Goal: Check status: Check status

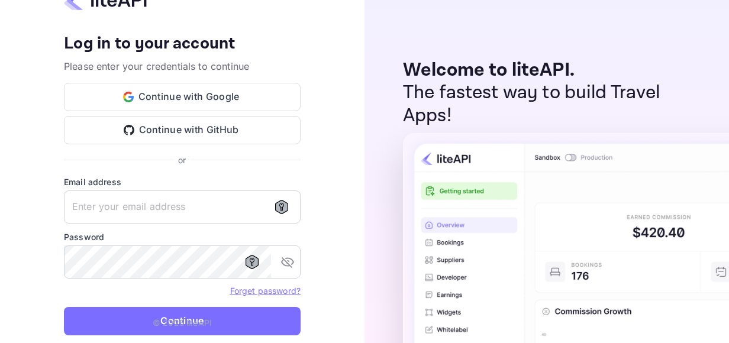
type input "[EMAIL_ADDRESS][DOMAIN_NAME]"
click at [210, 321] on p "© 2025 liteAPI" at bounding box center [182, 323] width 59 height 12
click at [171, 319] on p "© 2025 liteAPI" at bounding box center [182, 323] width 59 height 12
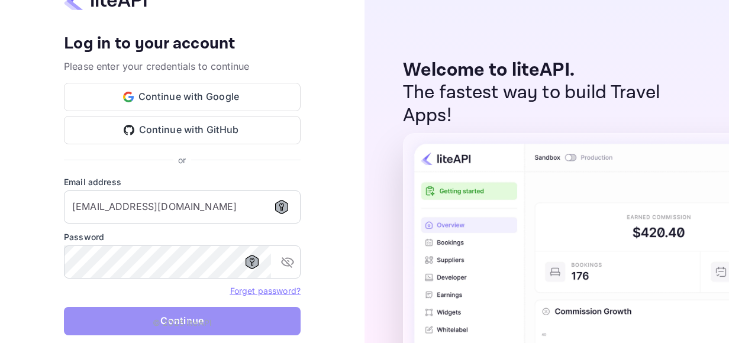
click at [131, 322] on button "Continue" at bounding box center [182, 321] width 237 height 28
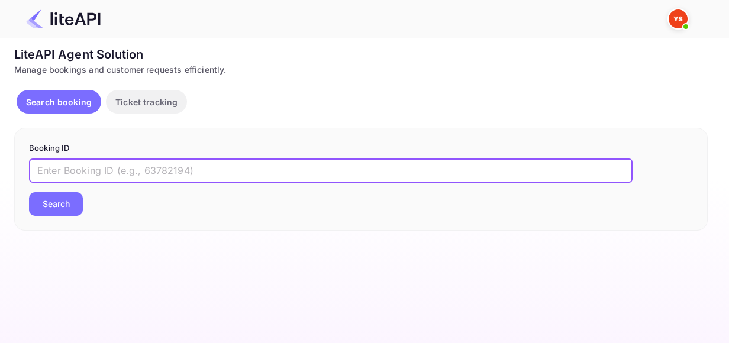
click at [220, 166] on input "text" at bounding box center [331, 171] width 604 height 24
paste input "8733762"
type input "8733762"
click at [29, 192] on button "Search" at bounding box center [56, 204] width 54 height 24
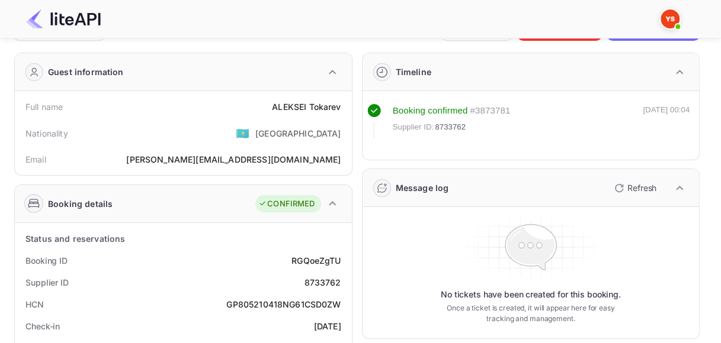
scroll to position [27, 0]
